Goal: Task Accomplishment & Management: Complete application form

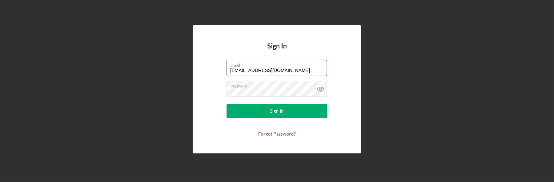
drag, startPoint x: 311, startPoint y: 69, endPoint x: 214, endPoint y: 68, distance: 97.5
click at [214, 68] on form "Email [EMAIL_ADDRESS][DOMAIN_NAME] Password Sign In Forgot Password?" at bounding box center [277, 98] width 134 height 77
type input "[EMAIL_ADDRESS][DOMAIN_NAME]"
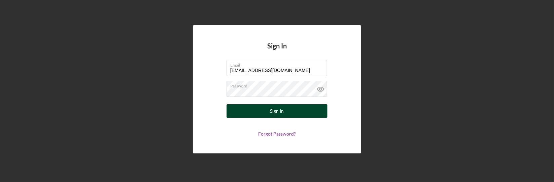
click at [249, 109] on button "Sign In" at bounding box center [277, 110] width 101 height 13
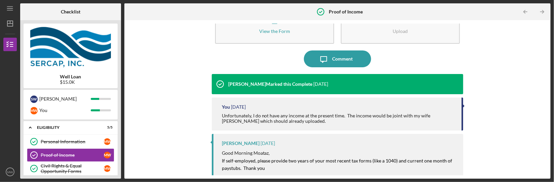
scroll to position [40, 0]
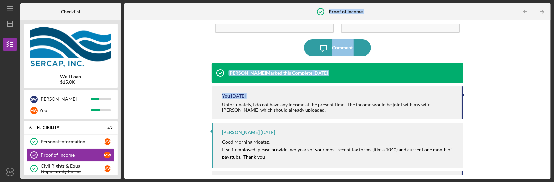
drag, startPoint x: 123, startPoint y: 104, endPoint x: 120, endPoint y: 124, distance: 19.7
click at [120, 124] on div "Checklist Well Loan $15.0K S W [PERSON_NAME] [PERSON_NAME] You Icon/Expander El…" at bounding box center [285, 90] width 530 height 175
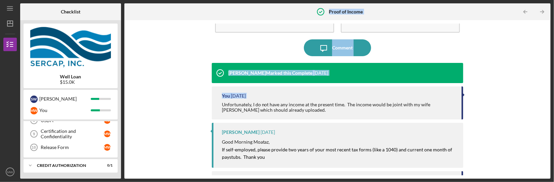
scroll to position [0, 0]
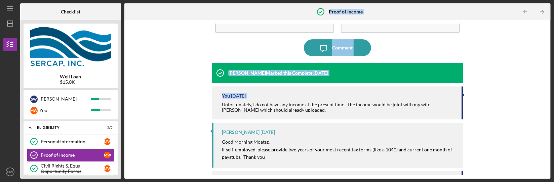
click at [91, 166] on div "Civil Rights & Equal Opportunity Forms" at bounding box center [72, 168] width 63 height 11
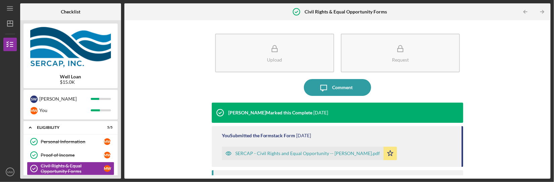
drag, startPoint x: 122, startPoint y: 155, endPoint x: 121, endPoint y: 169, distance: 14.1
click at [121, 169] on div "Checklist Well Loan $15.0K S W [PERSON_NAME] [PERSON_NAME] You Icon/Expander El…" at bounding box center [285, 90] width 530 height 175
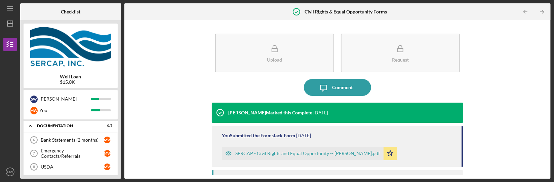
scroll to position [89, 0]
click at [86, 152] on div "Emergency Contacts/Referrals" at bounding box center [72, 152] width 63 height 11
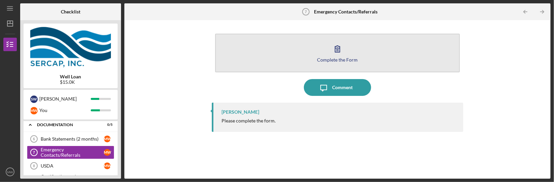
click at [333, 54] on icon "button" at bounding box center [337, 48] width 17 height 17
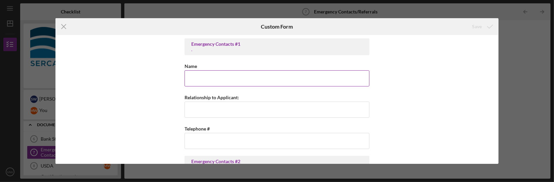
click at [193, 76] on input "Name" at bounding box center [277, 78] width 185 height 16
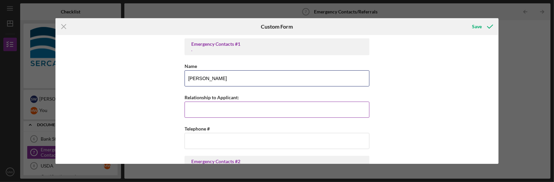
type input "[PERSON_NAME]"
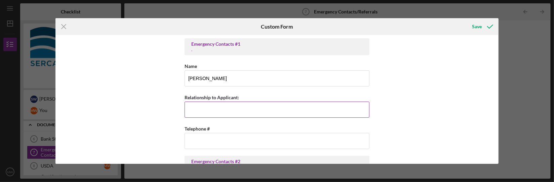
click at [213, 111] on input "Relationship to Applicant:" at bounding box center [277, 110] width 185 height 16
type input "Spouse"
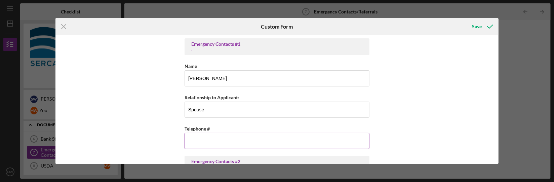
click at [207, 143] on input "Telephone #" at bounding box center [277, 141] width 185 height 16
type input "[PHONE_NUMBER]"
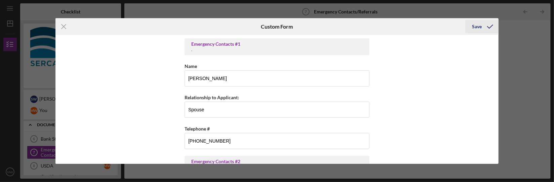
click at [481, 29] on div "Save" at bounding box center [477, 26] width 10 height 13
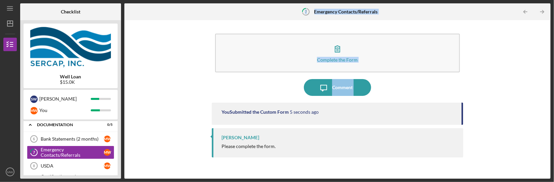
drag, startPoint x: 123, startPoint y: 125, endPoint x: 96, endPoint y: 149, distance: 36.2
click at [121, 140] on div "Checklist Well Loan $15.0K S W [PERSON_NAME] [PERSON_NAME] You Icon/Expander El…" at bounding box center [285, 90] width 530 height 175
click at [48, 164] on div "USDA" at bounding box center [72, 165] width 63 height 5
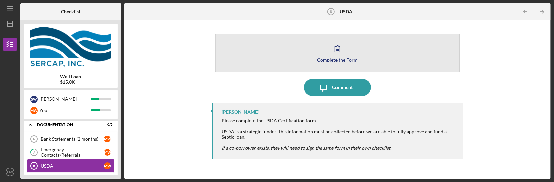
click at [345, 46] on icon "button" at bounding box center [337, 48] width 17 height 17
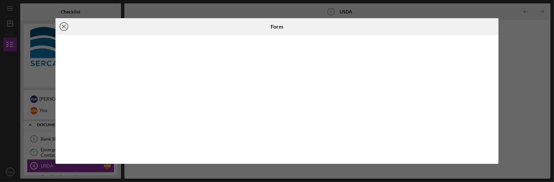
click at [61, 29] on icon "Icon/Close" at bounding box center [63, 26] width 17 height 17
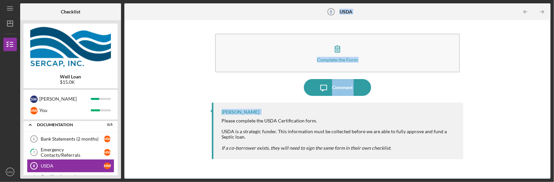
drag, startPoint x: 123, startPoint y: 119, endPoint x: 129, endPoint y: 132, distance: 14.6
click at [121, 127] on div "Checklist Well Loan $15.0K S W [PERSON_NAME] [PERSON_NAME] You Icon/Expander El…" at bounding box center [285, 90] width 530 height 175
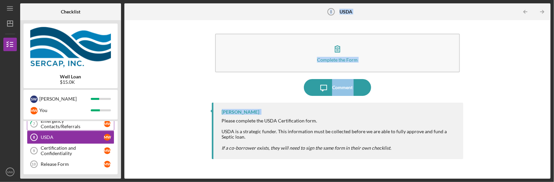
scroll to position [134, 0]
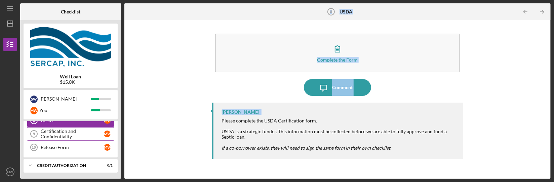
click at [64, 135] on div "Certification and Confidentiality" at bounding box center [72, 133] width 63 height 11
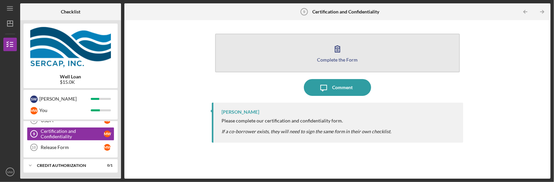
click at [335, 55] on icon "button" at bounding box center [337, 48] width 17 height 17
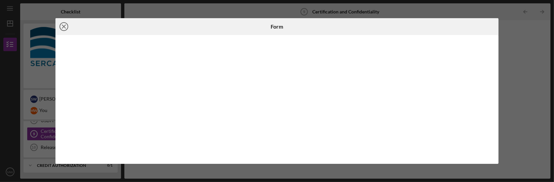
drag, startPoint x: 64, startPoint y: 28, endPoint x: 73, endPoint y: 40, distance: 15.8
click at [64, 28] on icon "Icon/Close" at bounding box center [63, 26] width 17 height 17
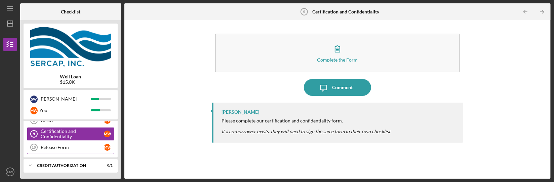
click at [54, 150] on link "Release Form 10 Release Form M W" at bounding box center [70, 147] width 87 height 13
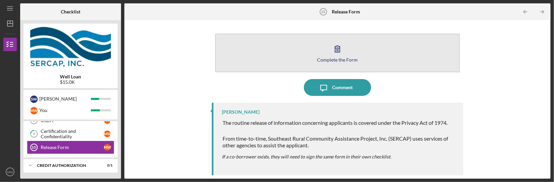
click at [324, 60] on div "Complete the Form" at bounding box center [337, 59] width 41 height 5
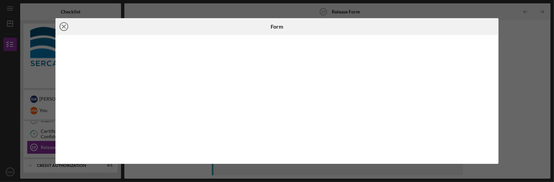
click at [61, 29] on circle at bounding box center [64, 27] width 8 height 8
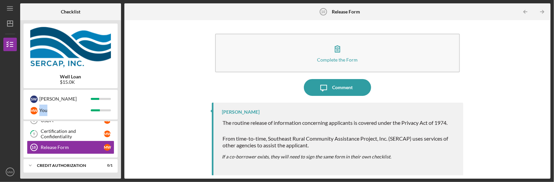
drag, startPoint x: 122, startPoint y: 98, endPoint x: 122, endPoint y: 106, distance: 7.4
click at [122, 106] on div "Checklist Well Loan $15.0K S W [PERSON_NAME] [PERSON_NAME] You Icon/Expander El…" at bounding box center [285, 90] width 530 height 175
click at [65, 135] on div "Certification and Confidentiality" at bounding box center [72, 133] width 63 height 11
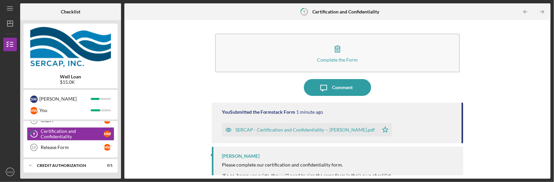
drag, startPoint x: 122, startPoint y: 137, endPoint x: 111, endPoint y: 147, distance: 14.7
click at [117, 147] on div "Checklist Well Loan $15.0K S W [PERSON_NAME] [PERSON_NAME] You Icon/Expander El…" at bounding box center [285, 90] width 530 height 175
click at [55, 163] on div "CREDIT AUTHORIZATION" at bounding box center [73, 165] width 72 height 4
click at [47, 164] on div "CREDIT AUTHORIZATION" at bounding box center [73, 165] width 72 height 4
drag, startPoint x: 121, startPoint y: 145, endPoint x: 118, endPoint y: 162, distance: 17.5
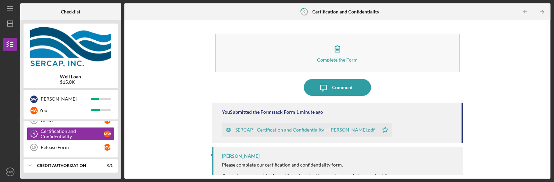
click at [121, 165] on div "Checklist Well Loan $15.0K S W [PERSON_NAME] [PERSON_NAME] You Icon/Expander El…" at bounding box center [285, 90] width 530 height 175
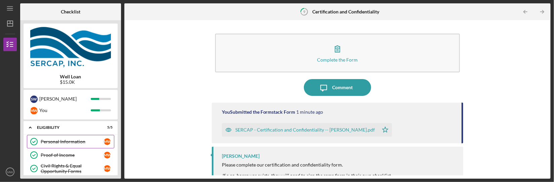
scroll to position [134, 0]
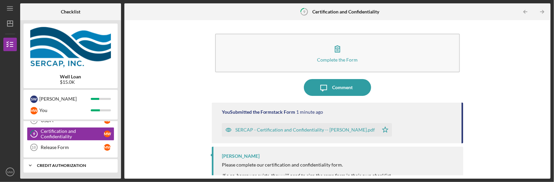
click at [51, 163] on div "CREDIT AUTHORIZATION" at bounding box center [73, 165] width 72 height 4
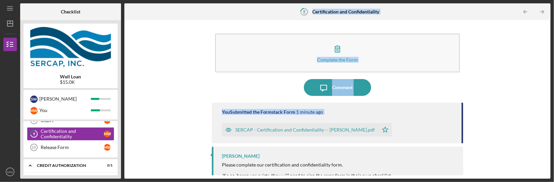
drag, startPoint x: 123, startPoint y: 127, endPoint x: 121, endPoint y: 135, distance: 8.5
click at [121, 135] on div "Checklist Well Loan $15.0K S W [PERSON_NAME] [PERSON_NAME] You Icon/Expander El…" at bounding box center [285, 90] width 530 height 175
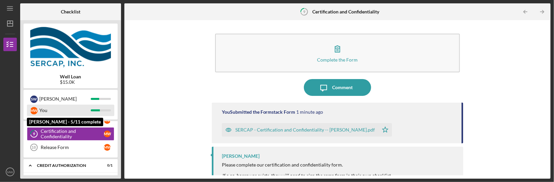
click at [54, 113] on div "You" at bounding box center [64, 110] width 51 height 11
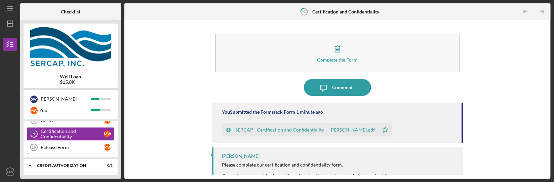
click at [72, 149] on div "Release Form" at bounding box center [72, 147] width 63 height 5
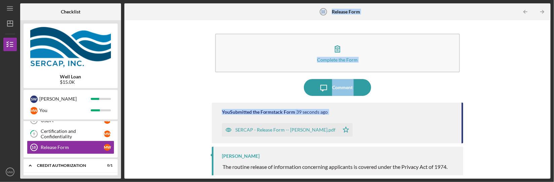
drag, startPoint x: 123, startPoint y: 139, endPoint x: 120, endPoint y: 154, distance: 15.4
click at [120, 154] on div "Checklist Well Loan $15.0K S W [PERSON_NAME] [PERSON_NAME] You Icon/Expander El…" at bounding box center [285, 90] width 530 height 175
click at [32, 164] on icon "Icon/Expander" at bounding box center [30, 165] width 13 height 13
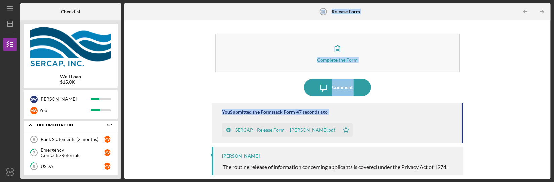
scroll to position [134, 0]
